Goal: Find specific page/section: Find specific page/section

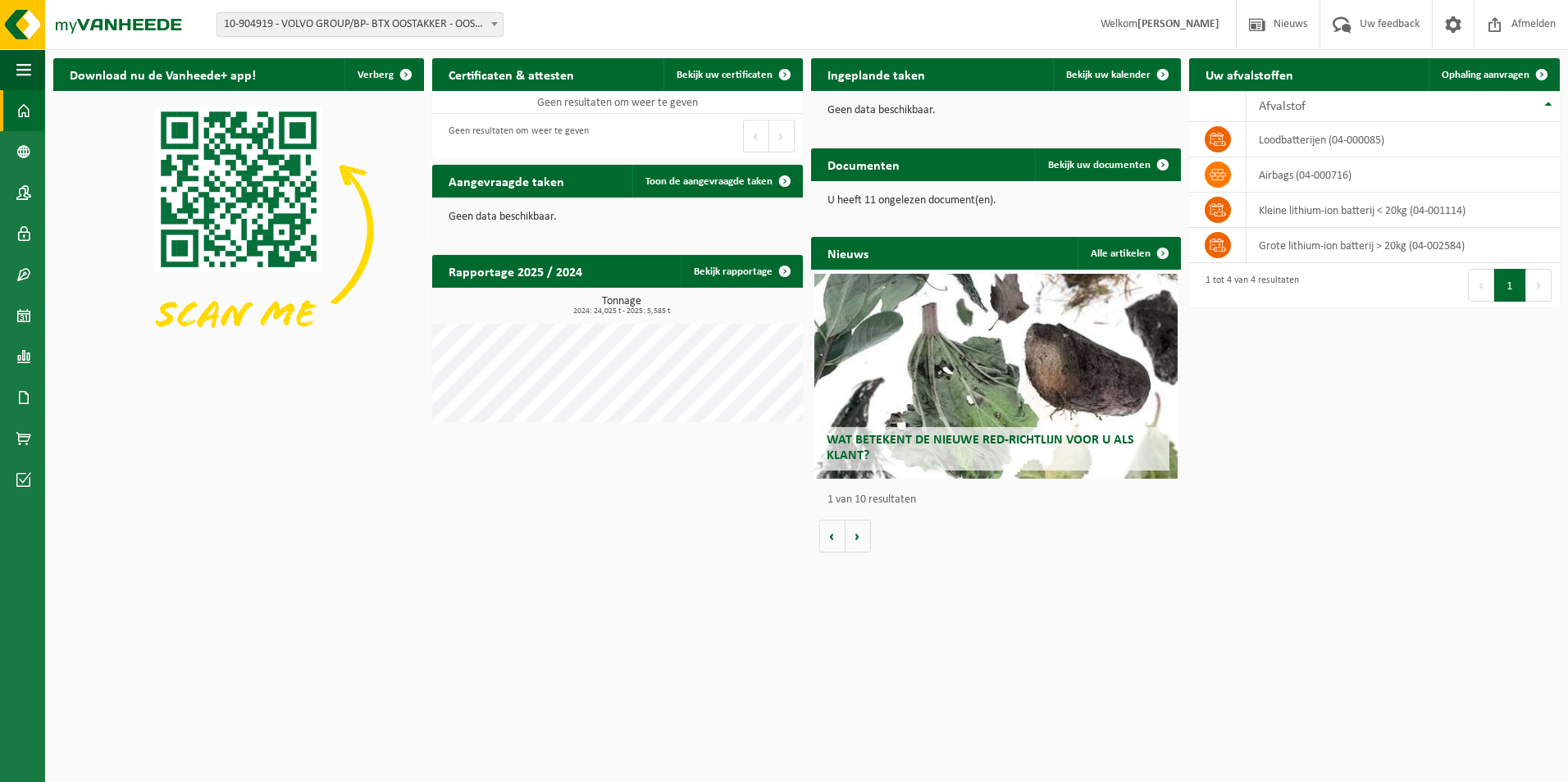
click at [1051, 254] on div "Nieuws Alle artikelen" at bounding box center [996, 254] width 371 height 33
click at [854, 538] on button "Volgende" at bounding box center [858, 536] width 25 height 33
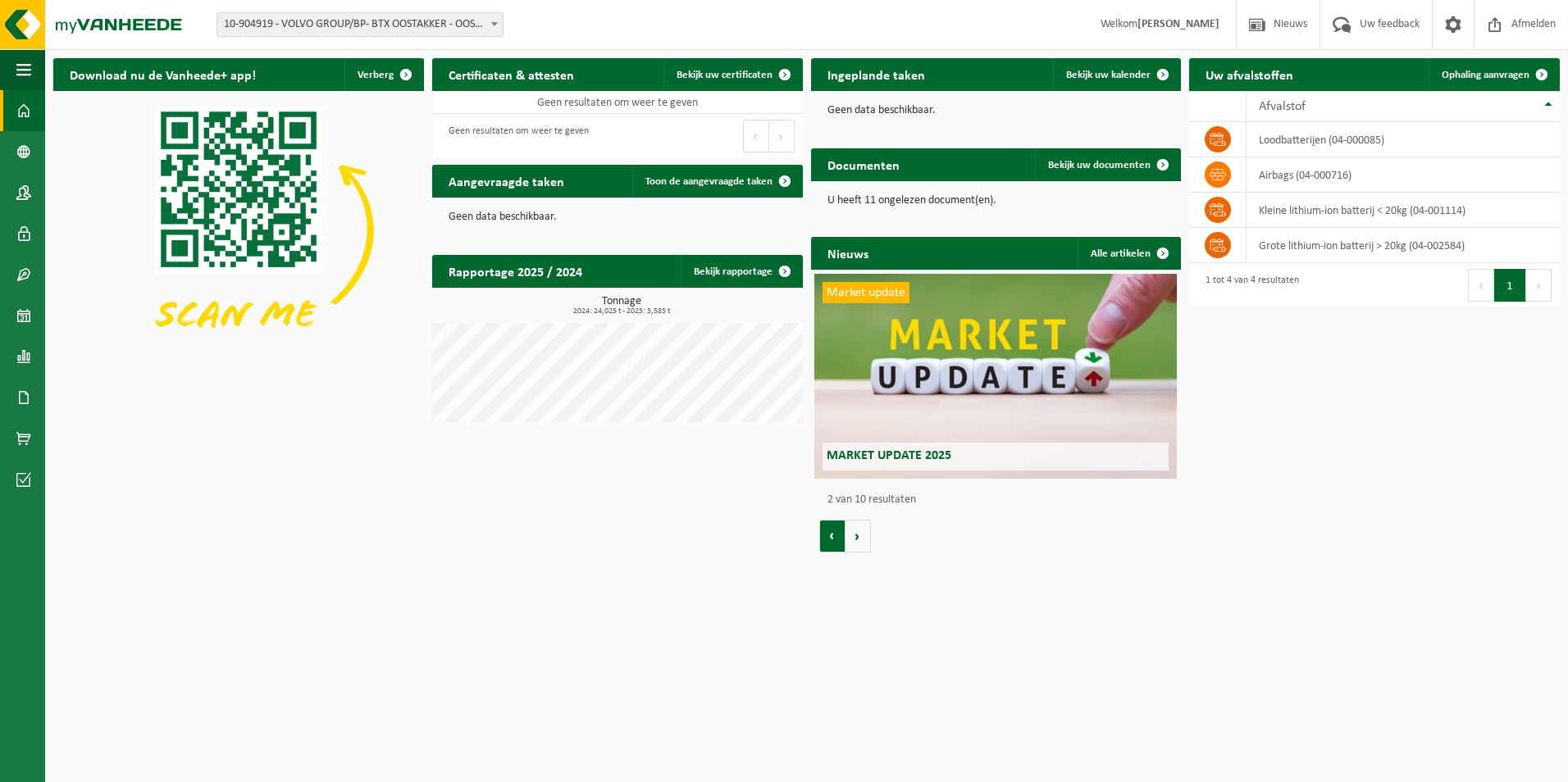
click at [838, 530] on button "Vorige" at bounding box center [833, 536] width 26 height 33
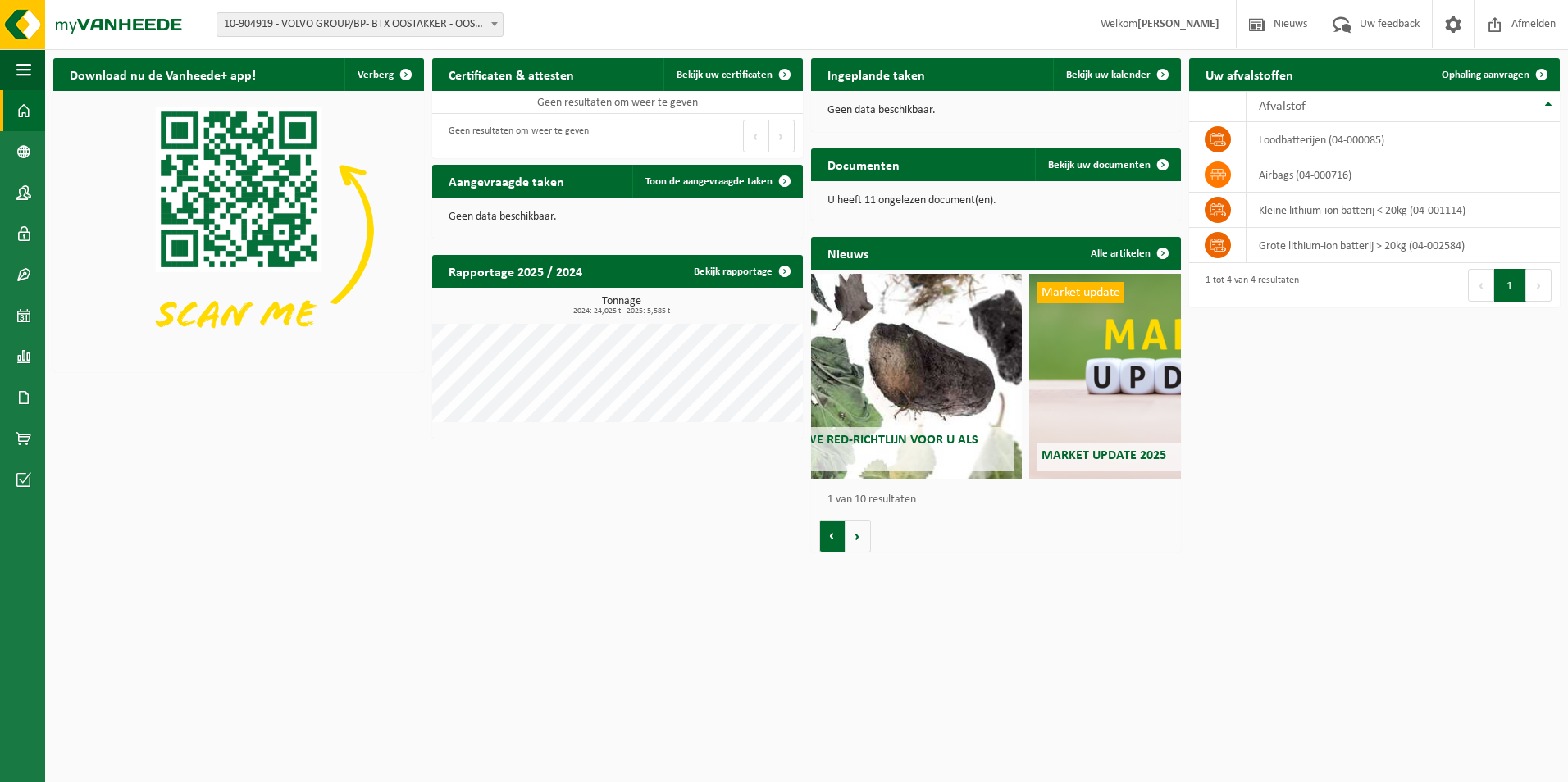
click at [838, 530] on button "Vorige" at bounding box center [833, 536] width 26 height 33
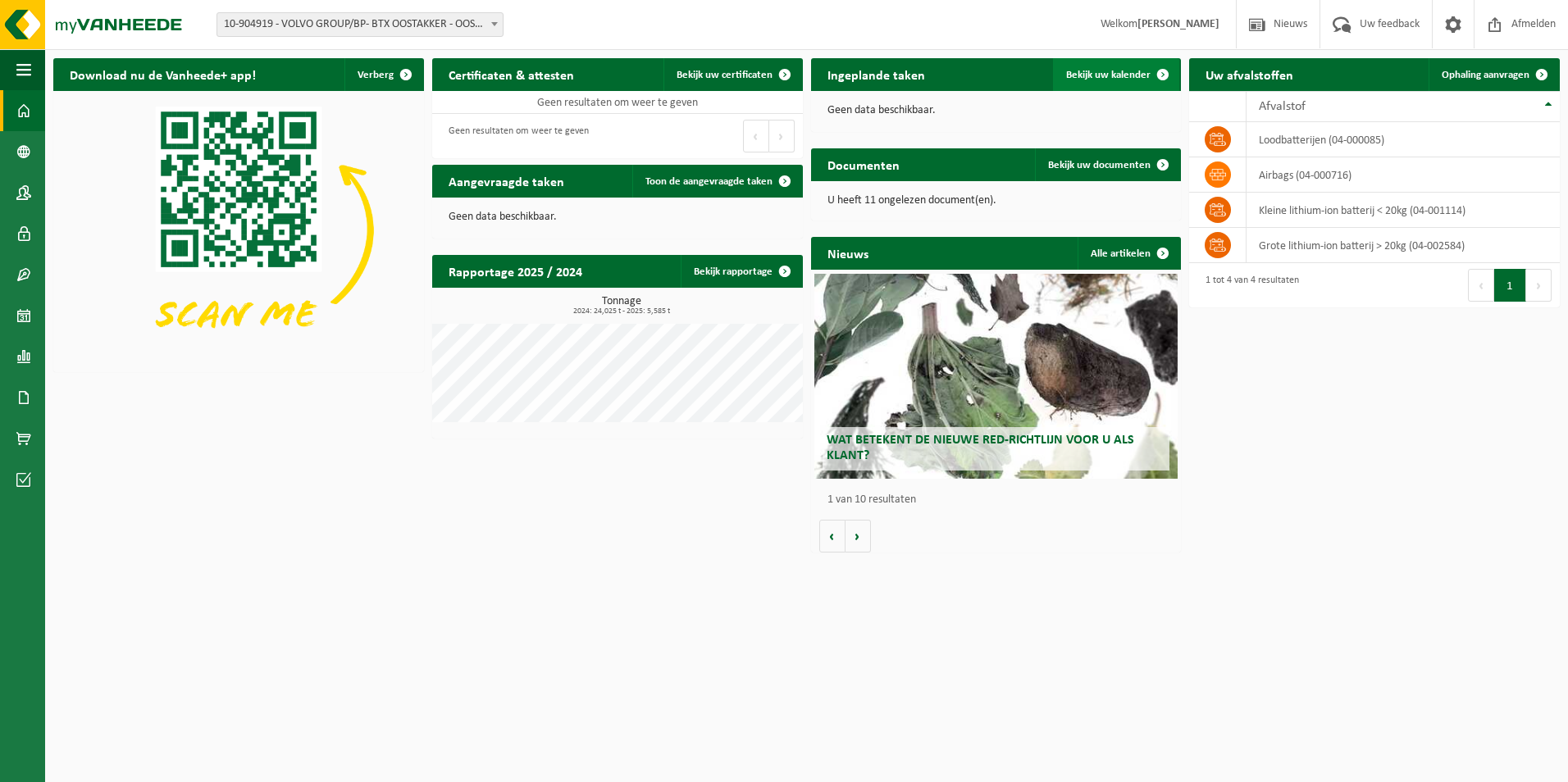
click at [1148, 67] on span at bounding box center [1163, 74] width 33 height 33
click at [796, 184] on span at bounding box center [785, 181] width 33 height 33
click at [770, 81] on span at bounding box center [785, 74] width 33 height 33
click at [753, 68] on link "Bekijk uw certificaten" at bounding box center [732, 74] width 138 height 33
click at [912, 648] on html "Vestiging: 10-904919 - VOLVO GROUP/BP- BTX OOSTAKKER - OOSTAKKER 10-904919 - VO…" at bounding box center [784, 391] width 1568 height 782
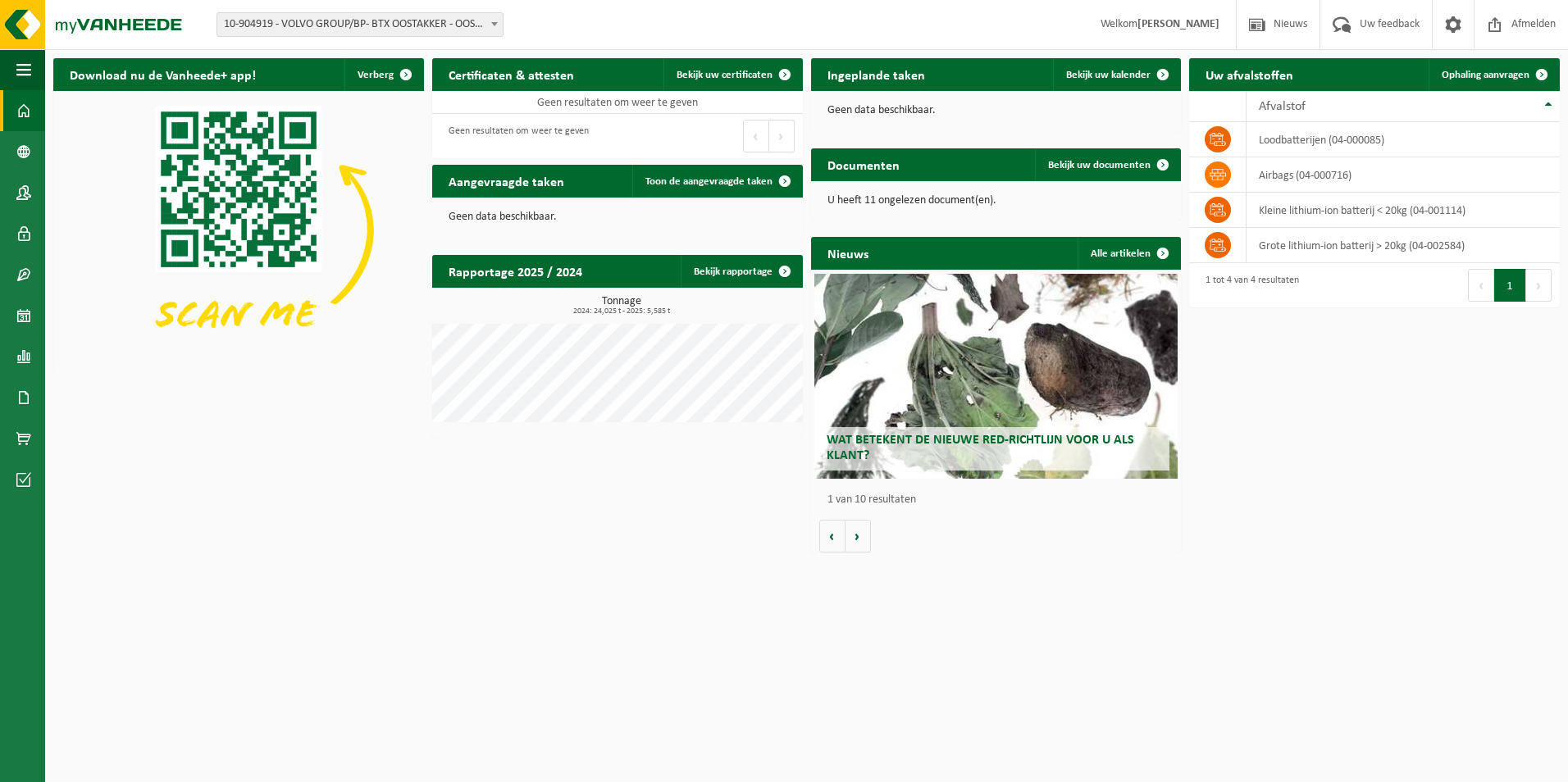
click at [204, 206] on img at bounding box center [239, 229] width 371 height 278
